Goal: Navigation & Orientation: Find specific page/section

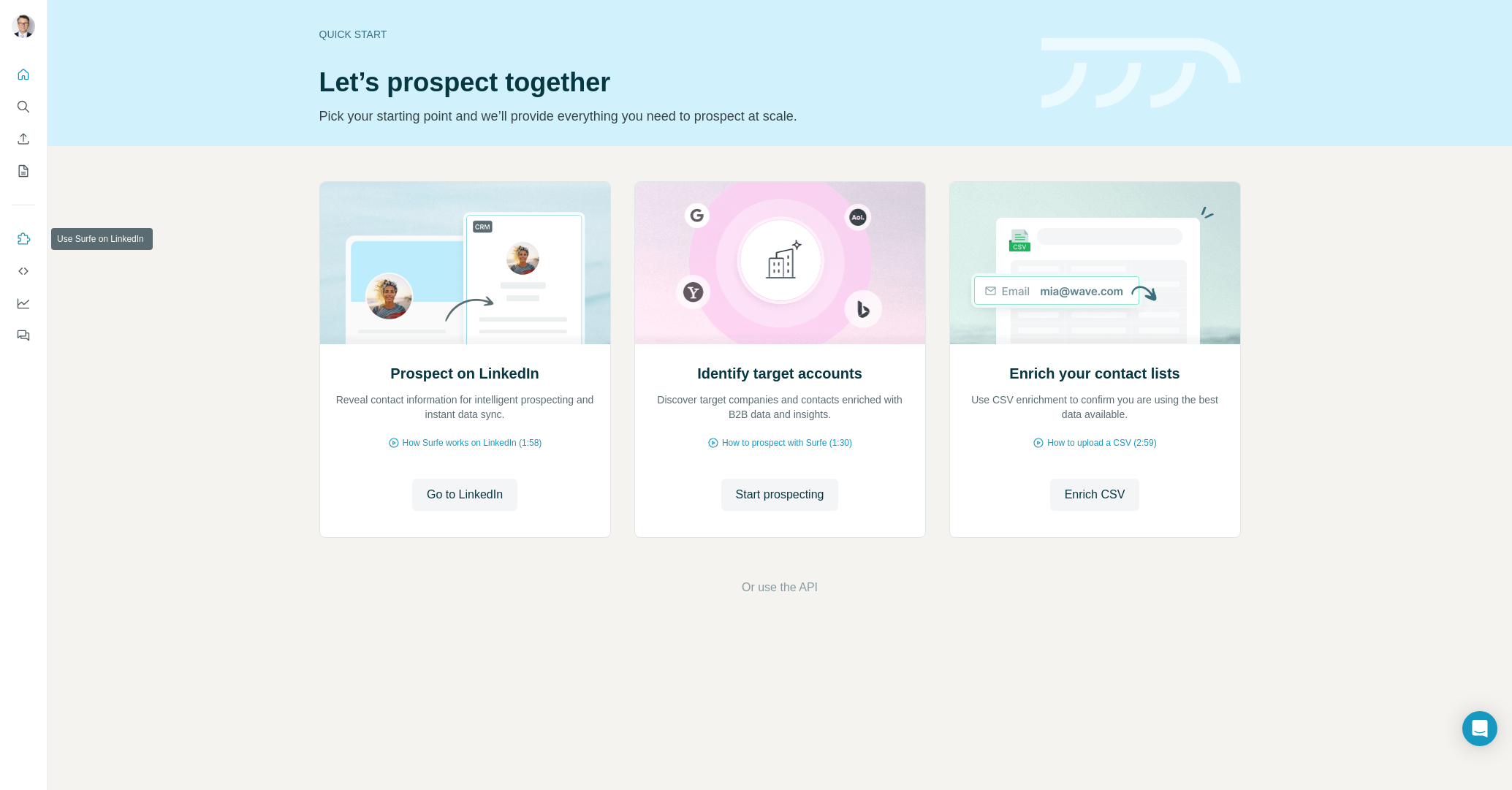
click at [23, 246] on button "Use Surfe on LinkedIn" at bounding box center [23, 239] width 23 height 26
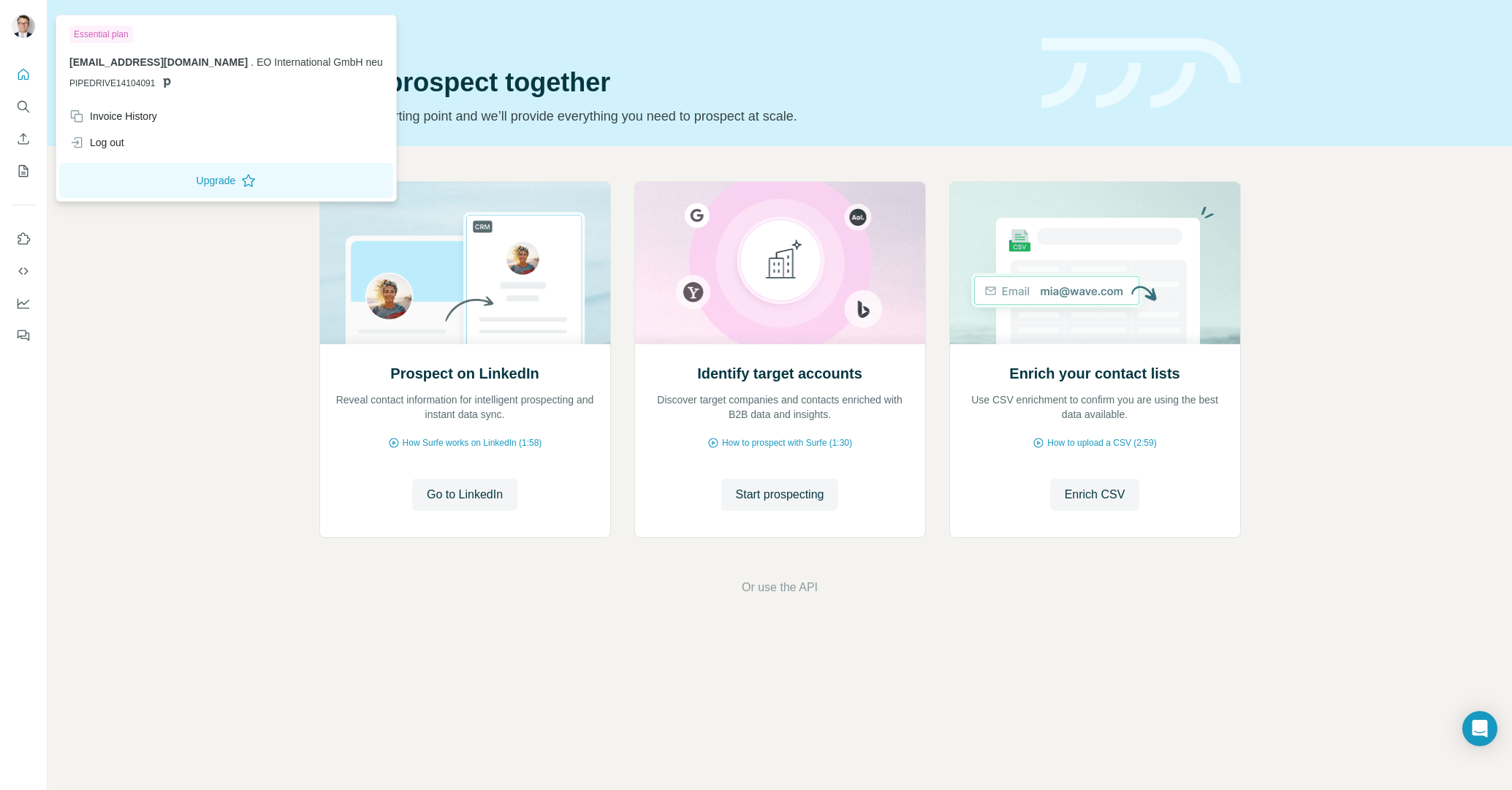
click at [21, 27] on img at bounding box center [23, 26] width 23 height 23
click at [139, 123] on div "Invoice History" at bounding box center [226, 116] width 331 height 26
click at [153, 114] on div "Invoice History" at bounding box center [113, 116] width 87 height 15
click at [24, 166] on icon "My lists" at bounding box center [23, 171] width 15 height 15
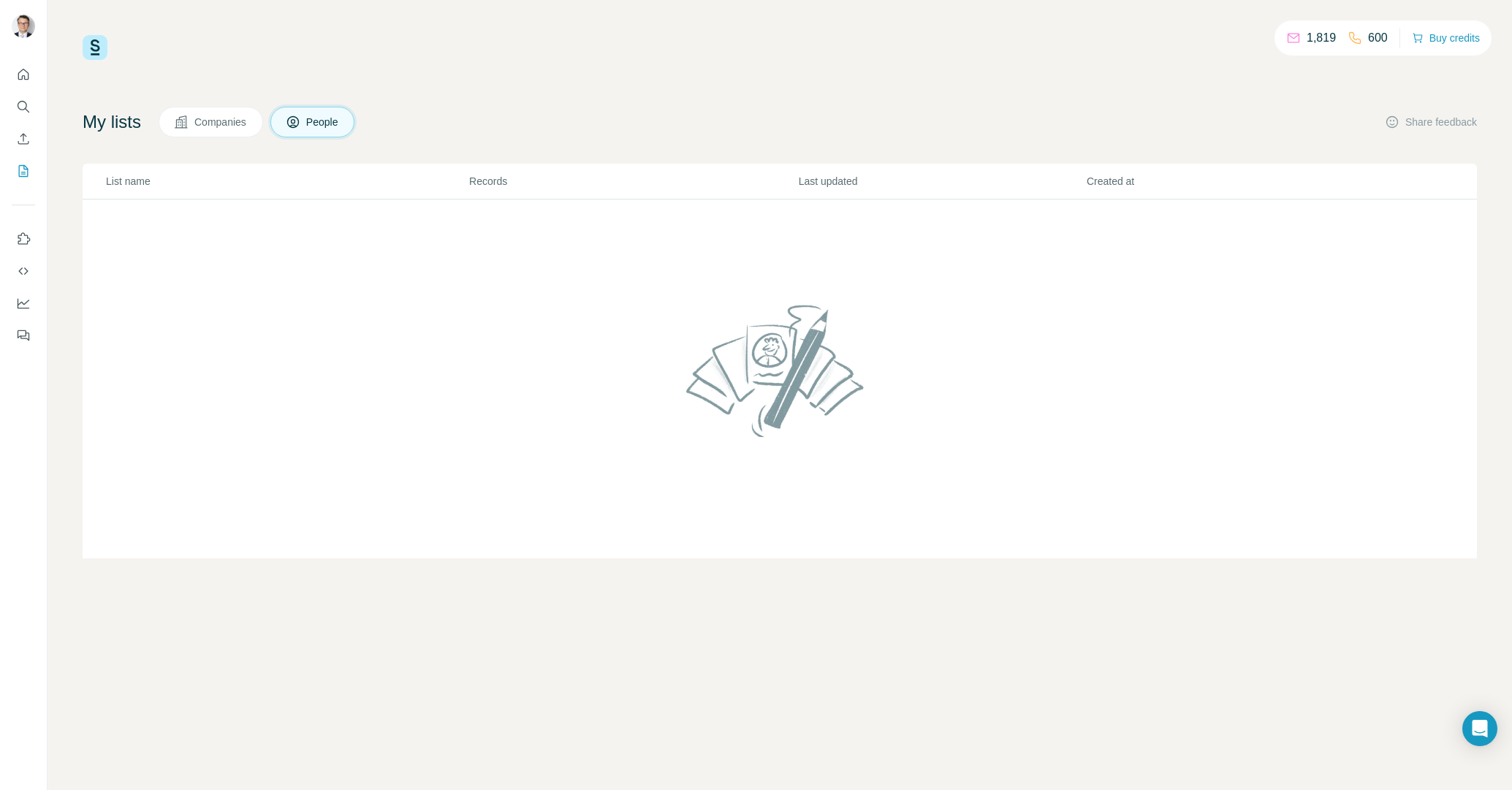
click at [219, 127] on span "Companies" at bounding box center [221, 122] width 54 height 15
click at [330, 120] on span "People" at bounding box center [323, 122] width 34 height 15
click at [25, 242] on icon "Use Surfe on LinkedIn" at bounding box center [23, 240] width 15 height 15
click at [1307, 37] on p "1,819" at bounding box center [1321, 38] width 29 height 18
click at [1287, 39] on icon at bounding box center [1294, 39] width 15 height 15
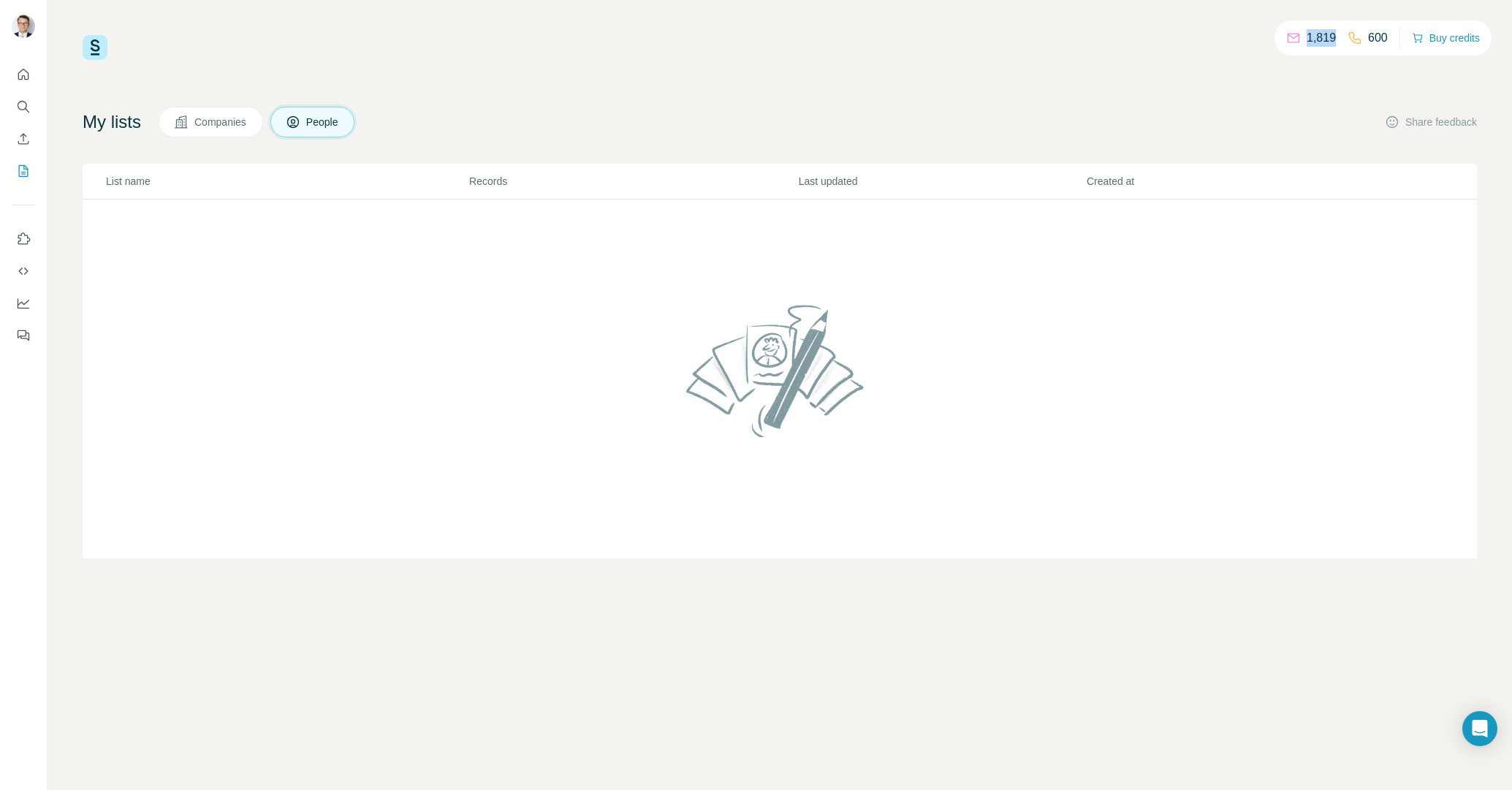
click at [1287, 39] on icon at bounding box center [1294, 39] width 15 height 15
click at [234, 114] on button "Companies" at bounding box center [210, 122] width 104 height 31
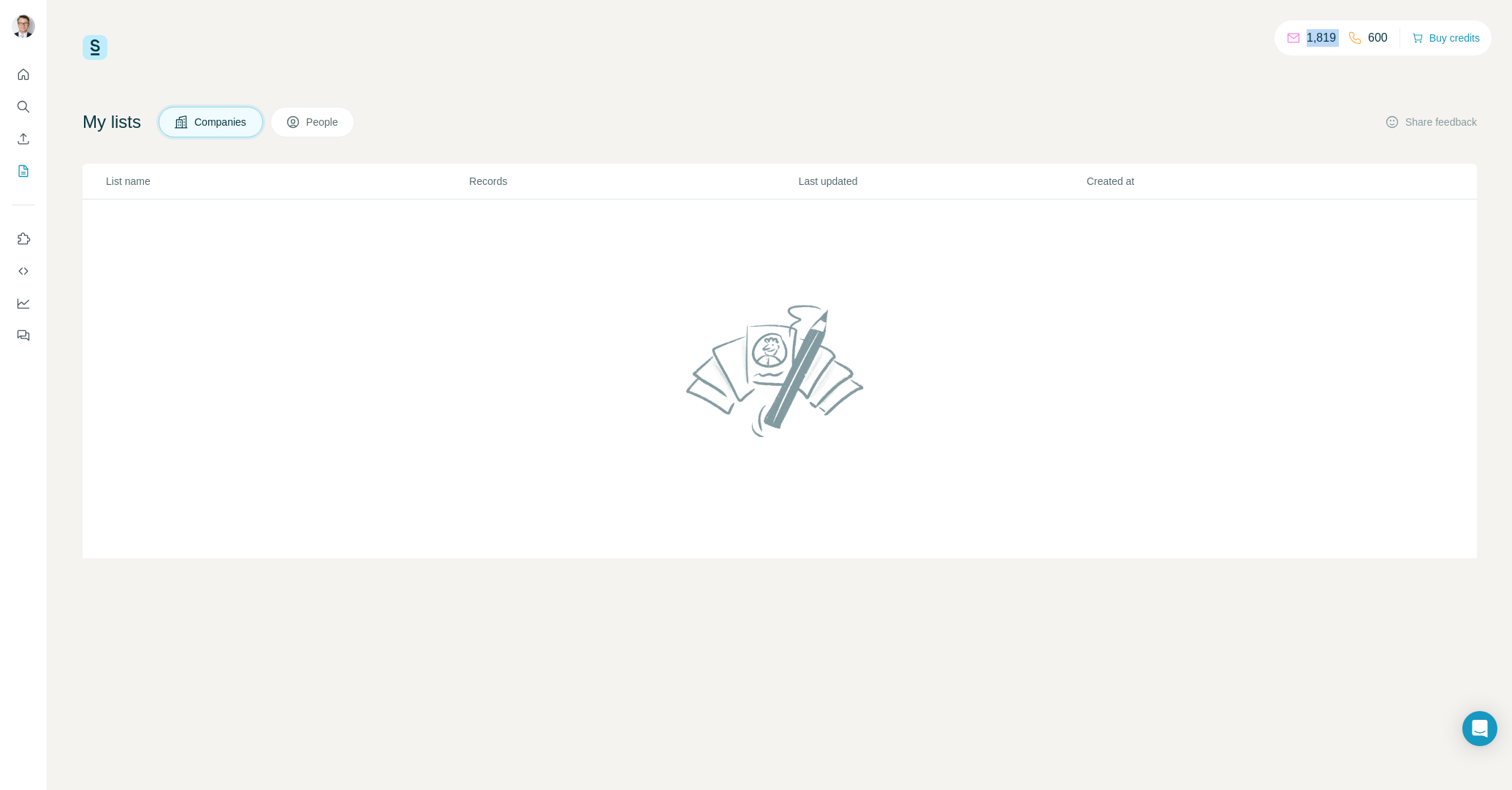
click at [317, 116] on span "People" at bounding box center [323, 122] width 34 height 15
click at [8, 77] on div at bounding box center [23, 200] width 47 height 296
click at [22, 75] on icon "Quick start" at bounding box center [23, 74] width 11 height 11
